Goal: Obtain resource: Download file/media

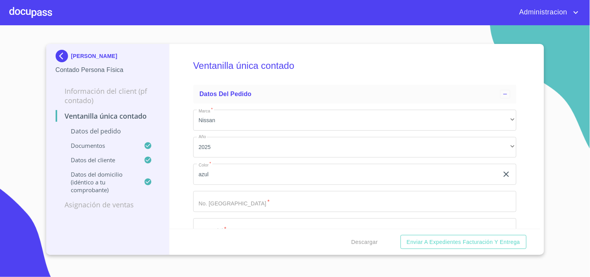
click at [90, 53] on p "[PERSON_NAME]" at bounding box center [94, 56] width 46 height 6
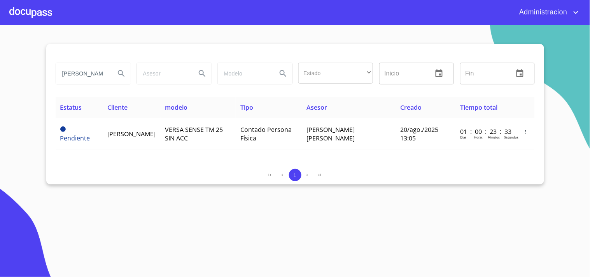
drag, startPoint x: 60, startPoint y: 74, endPoint x: 237, endPoint y: 77, distance: 177.8
click at [235, 79] on div "[PERSON_NAME] Estado ​ ​ Inicio ​ Fin ​" at bounding box center [296, 74] width 486 height 28
type input "[PERSON_NAME]"
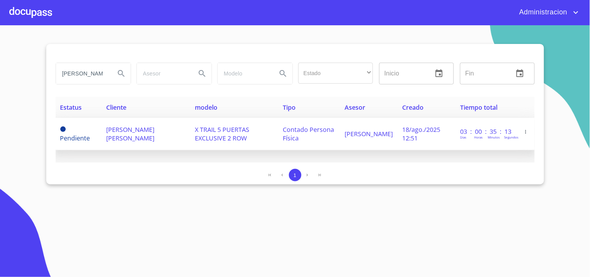
click at [154, 130] on span "[PERSON_NAME] [PERSON_NAME]" at bounding box center [130, 133] width 48 height 17
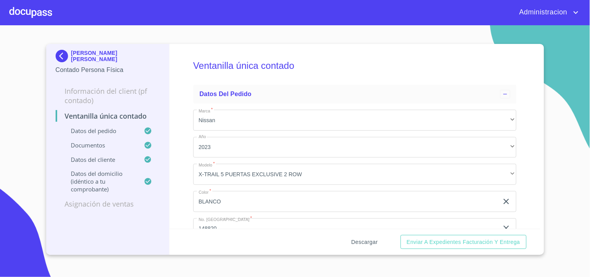
click at [367, 240] on span "Descargar" at bounding box center [365, 242] width 26 height 10
click at [75, 54] on p "[PERSON_NAME] [PERSON_NAME]" at bounding box center [115, 56] width 89 height 12
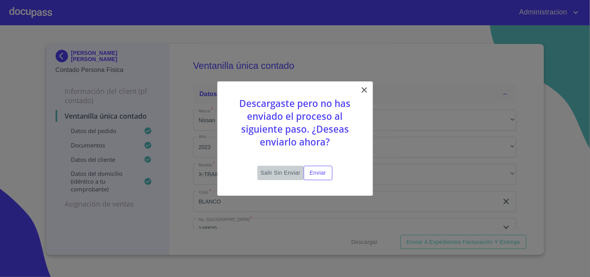
click at [277, 170] on span "Salir sin enviar" at bounding box center [281, 173] width 40 height 10
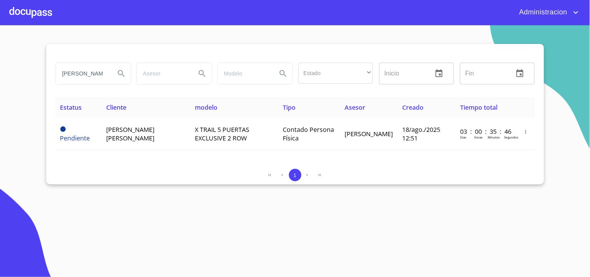
drag, startPoint x: 62, startPoint y: 74, endPoint x: 234, endPoint y: 91, distance: 172.8
click at [227, 93] on div "[PERSON_NAME] Estado ​ ​ Inicio ​ Fin ​" at bounding box center [295, 78] width 479 height 37
type input "[PERSON_NAME]"
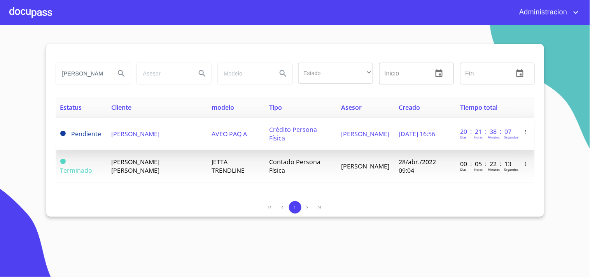
click at [195, 134] on td "[PERSON_NAME]" at bounding box center [157, 134] width 100 height 32
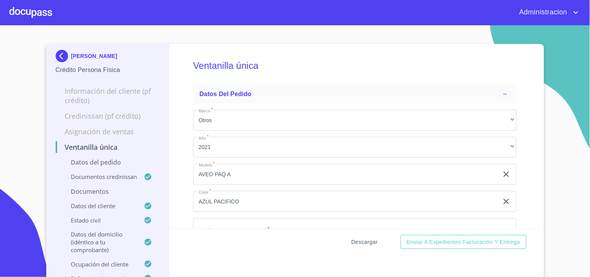
click at [352, 242] on span "Descargar" at bounding box center [365, 242] width 26 height 10
click at [357, 240] on span "Descargar" at bounding box center [365, 242] width 26 height 10
